Goal: Information Seeking & Learning: Learn about a topic

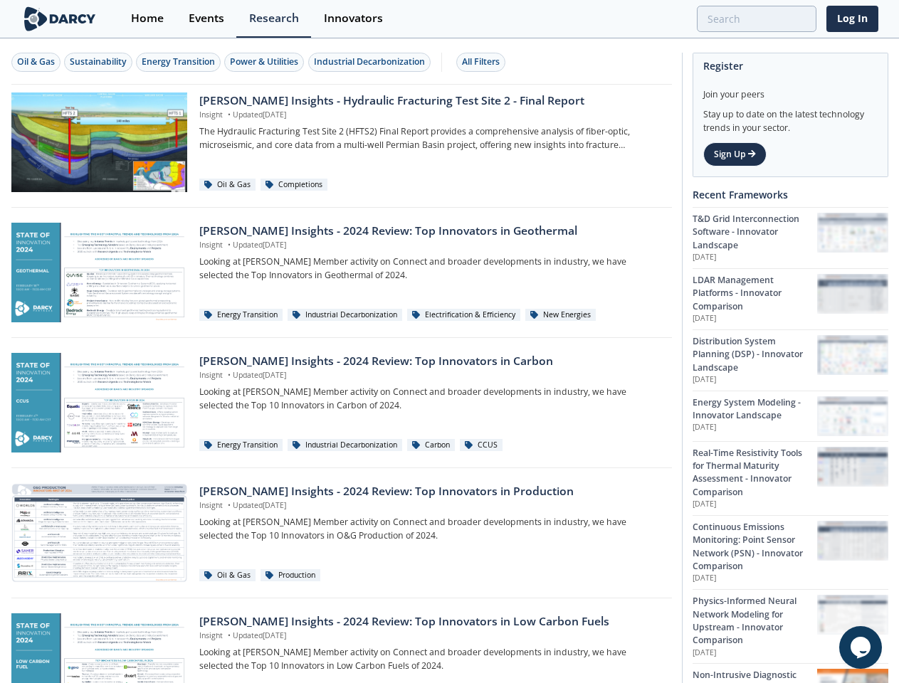
click at [36, 62] on div "Oil & Gas" at bounding box center [36, 61] width 38 height 13
click at [99, 62] on div "Sustainability" at bounding box center [98, 61] width 57 height 13
click at [179, 62] on div "Energy Transition" at bounding box center [178, 61] width 73 height 13
click at [266, 62] on div "Power & Utilities" at bounding box center [264, 61] width 68 height 13
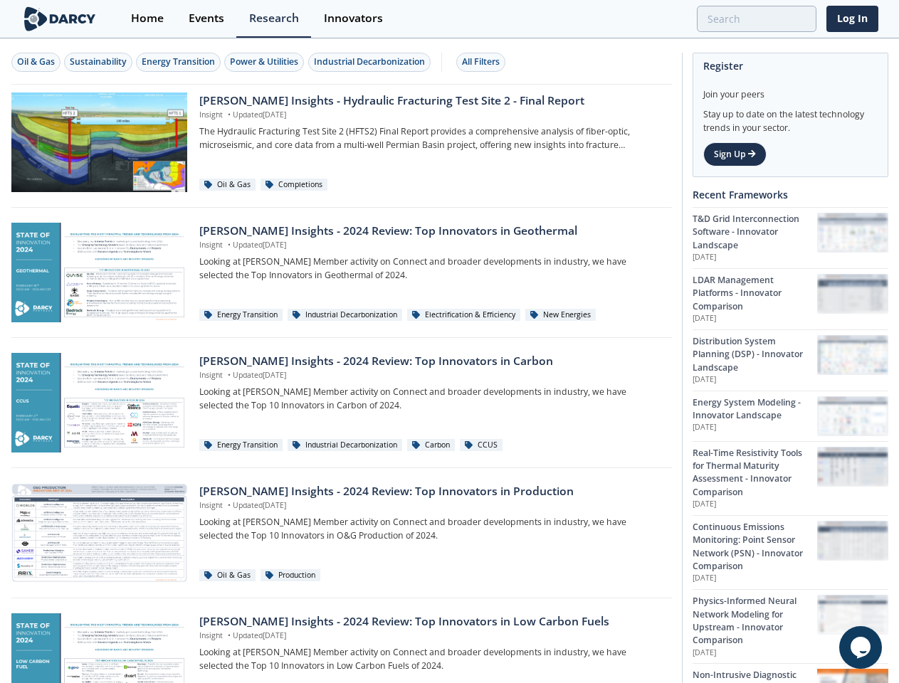
click at [371, 62] on div "Industrial Decarbonization" at bounding box center [369, 61] width 111 height 13
click at [485, 62] on div "All Filters" at bounding box center [481, 61] width 38 height 13
click at [860, 647] on icon "Chat widget" at bounding box center [860, 647] width 20 height 21
